Goal: Task Accomplishment & Management: Manage account settings

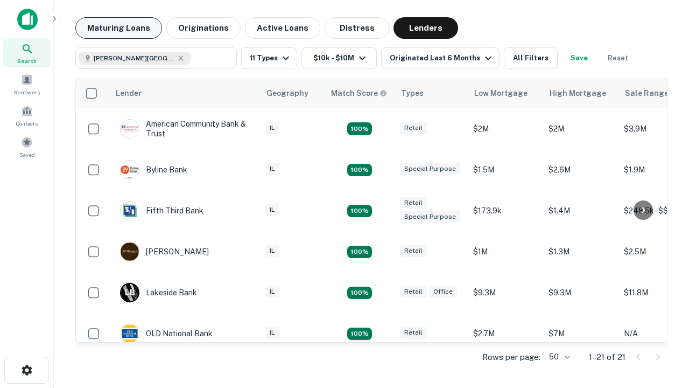
click at [118, 28] on button "Maturing Loans" at bounding box center [118, 28] width 87 height 22
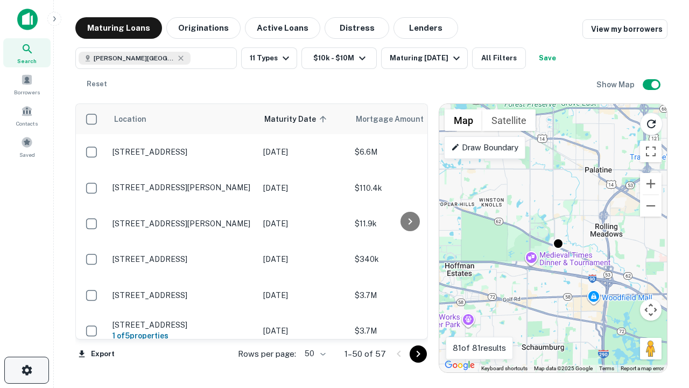
click at [26, 370] on icon "button" at bounding box center [26, 369] width 13 height 13
